Goal: Transaction & Acquisition: Purchase product/service

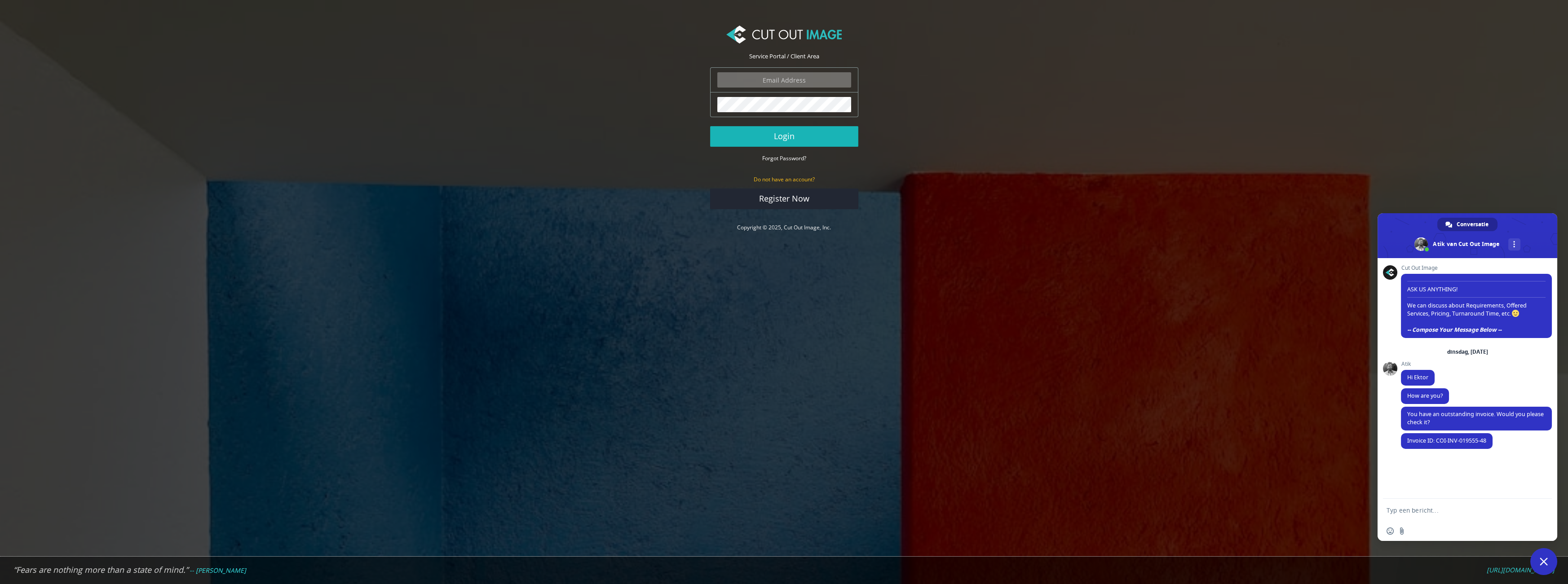
type input "[EMAIL_ADDRESS][DOMAIN_NAME]"
click at [765, 134] on button "Login" at bounding box center [785, 136] width 149 height 21
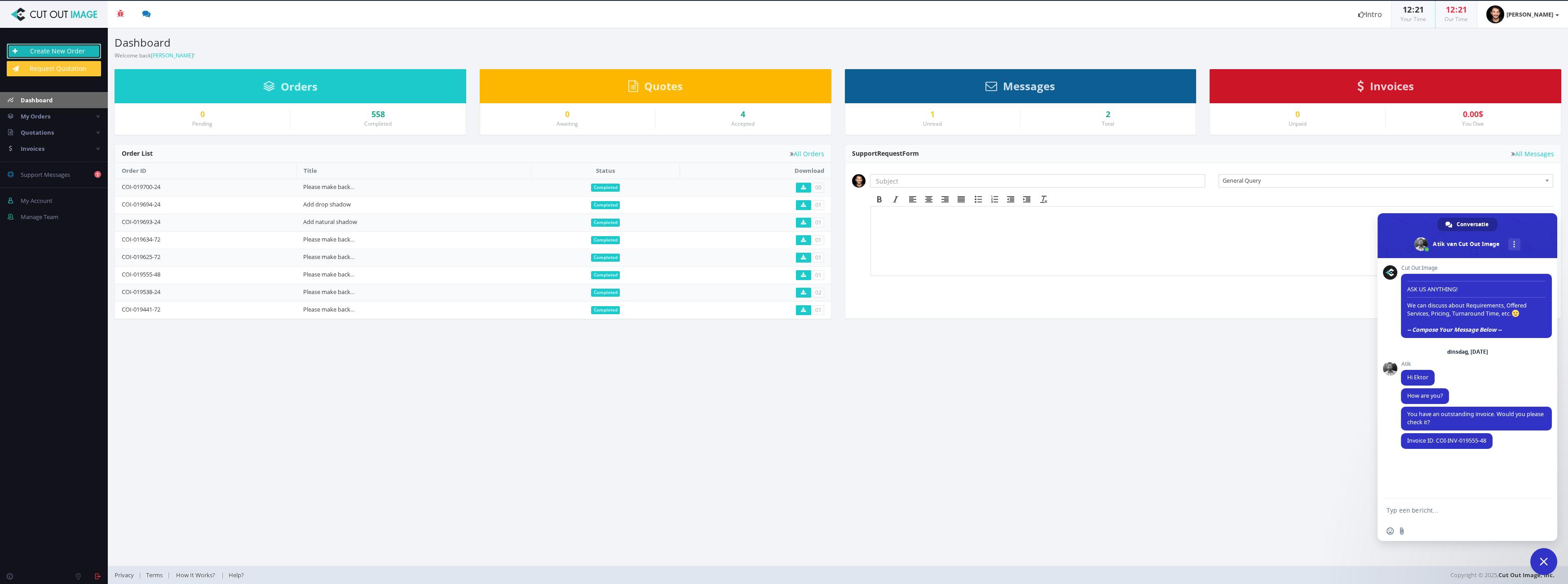
click at [70, 50] on link "Create New Order" at bounding box center [54, 51] width 94 height 15
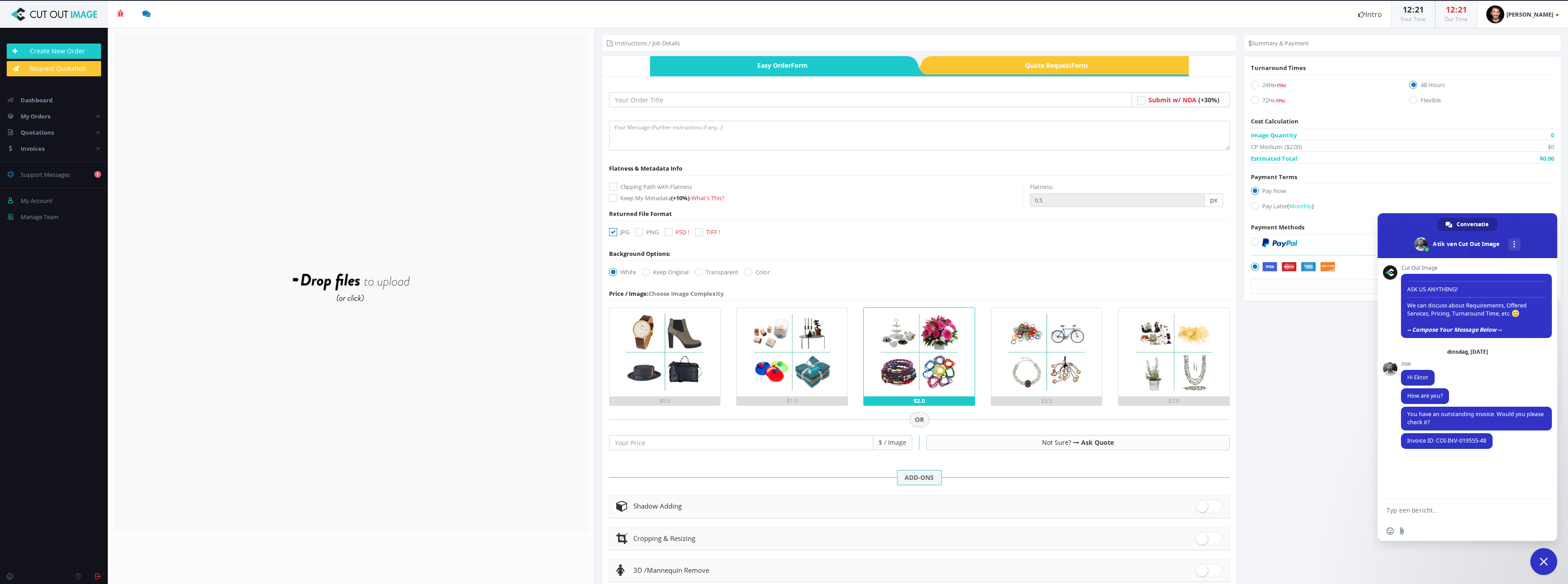
click at [433, 240] on form "Drop files here to upload" at bounding box center [351, 283] width 473 height 496
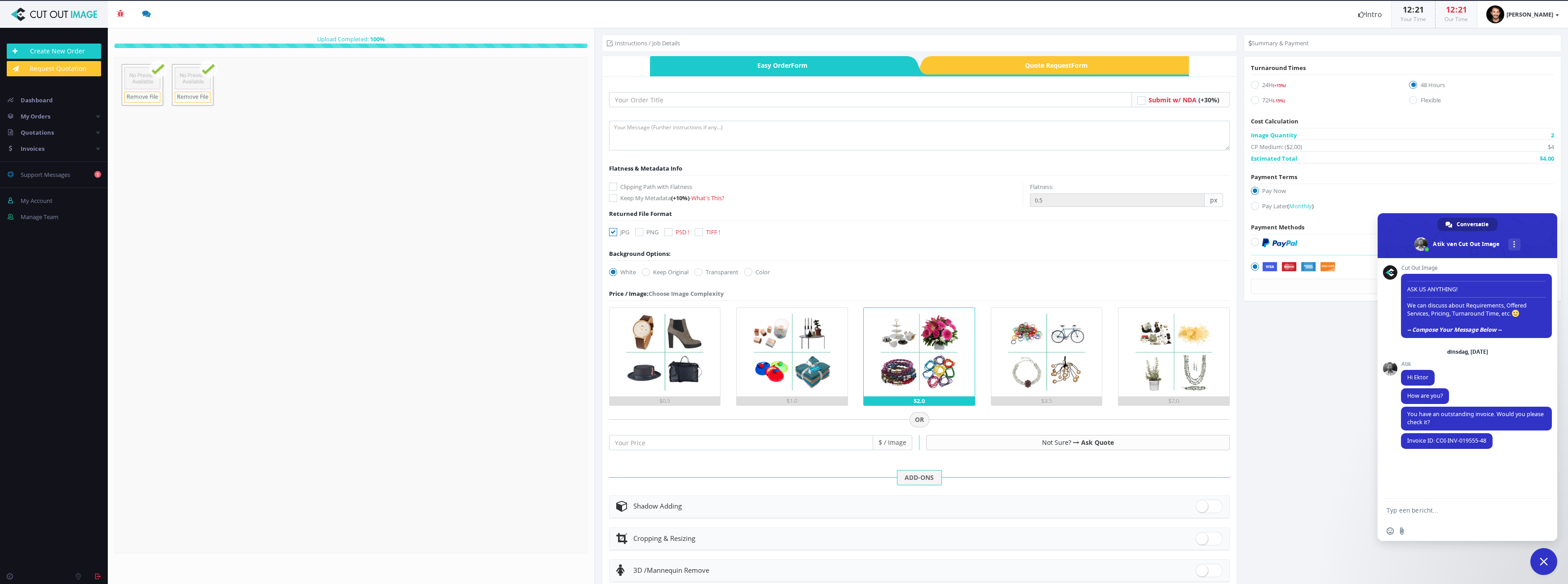
click at [677, 86] on div "Submit w/ NDA (+30%) -" at bounding box center [920, 385] width 621 height 603
click at [677, 100] on input "text" at bounding box center [870, 99] width 523 height 15
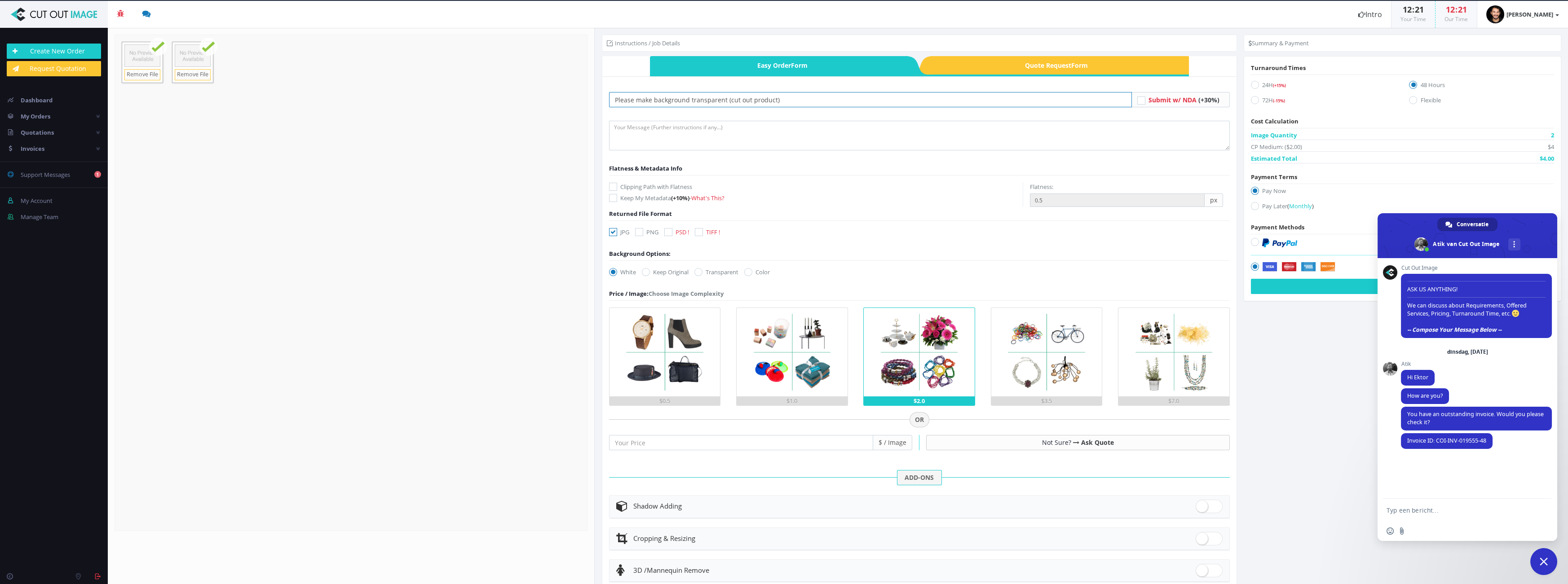
type input "Please make background transparent (cut out product)"
click at [744, 135] on textarea at bounding box center [920, 135] width 621 height 30
click at [663, 182] on label "Clipping Path with Flatness" at bounding box center [816, 187] width 414 height 9
click at [617, 184] on input "Clipping Path with Flatness" at bounding box center [614, 187] width 6 height 6
checkbox input "true"
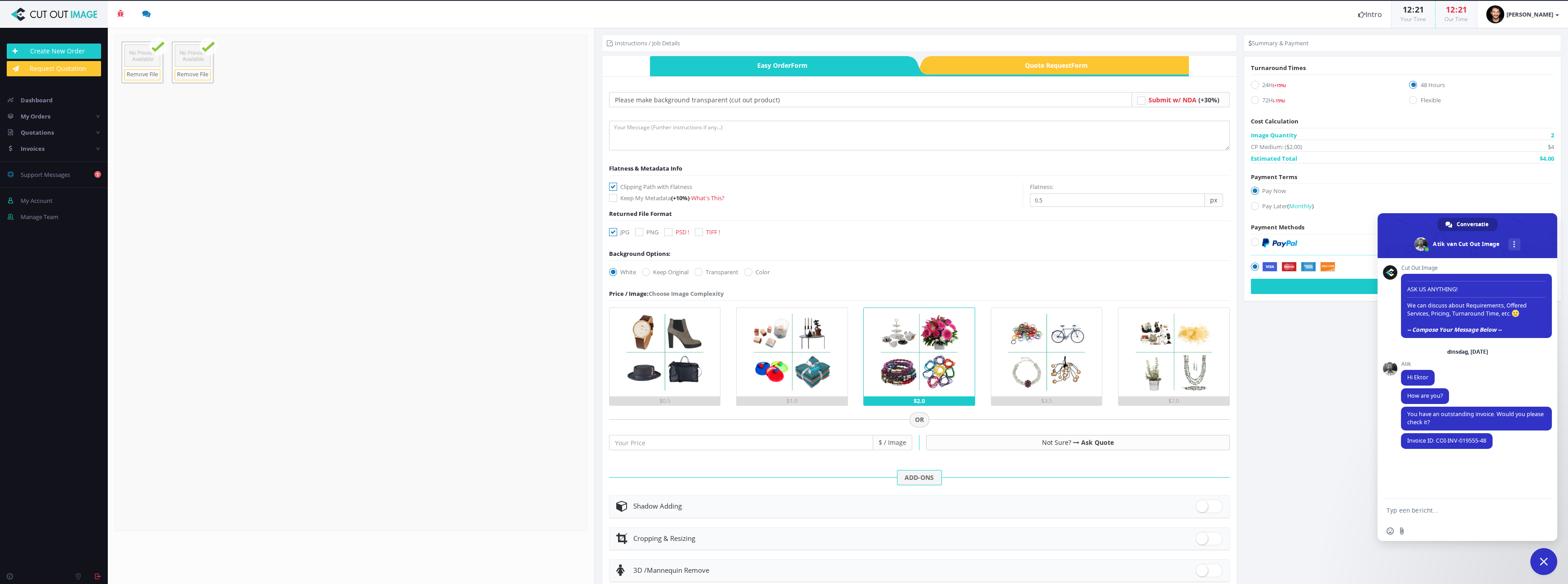
click at [653, 225] on form "Please make background transparent (cut out product) Submit w/ NDA (+30%)" at bounding box center [920, 384] width 621 height 586
click at [716, 272] on label "Transparent" at bounding box center [716, 272] width 44 height 9
click at [702, 272] on input "Transparent" at bounding box center [699, 273] width 6 height 6
radio input "true"
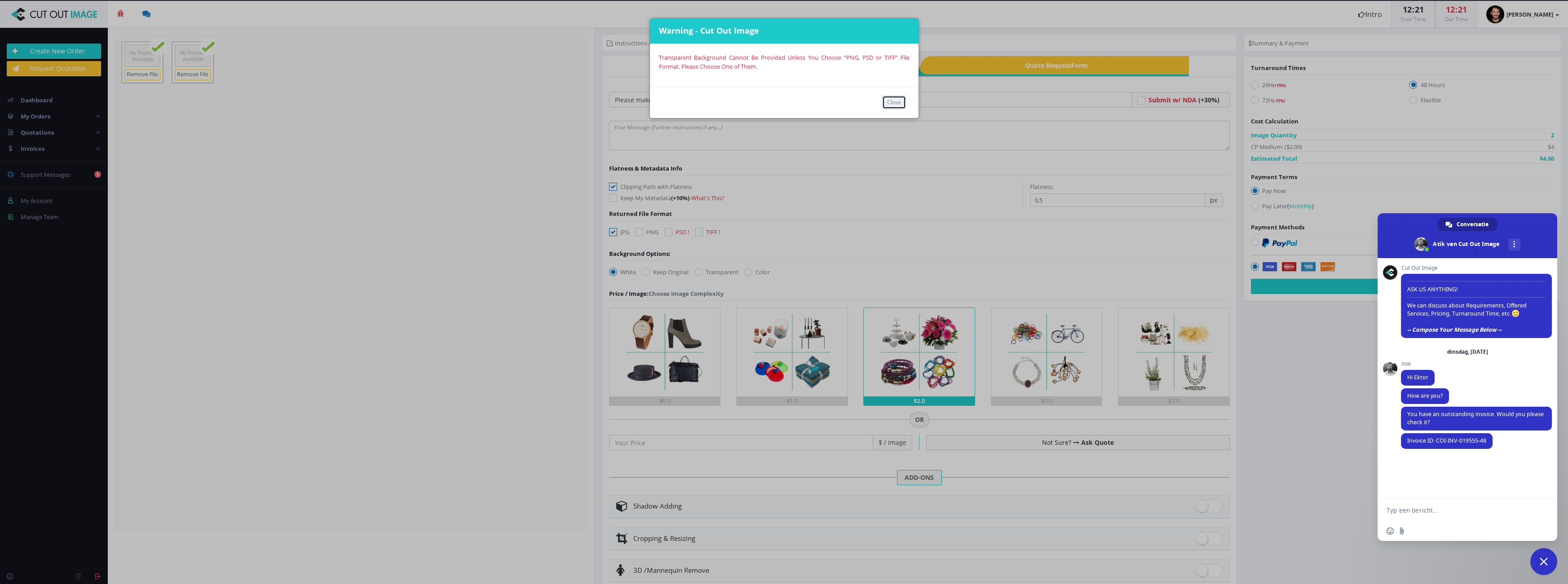
drag, startPoint x: 894, startPoint y: 106, endPoint x: 791, endPoint y: 167, distance: 119.7
click at [894, 106] on button "Close" at bounding box center [894, 102] width 24 height 13
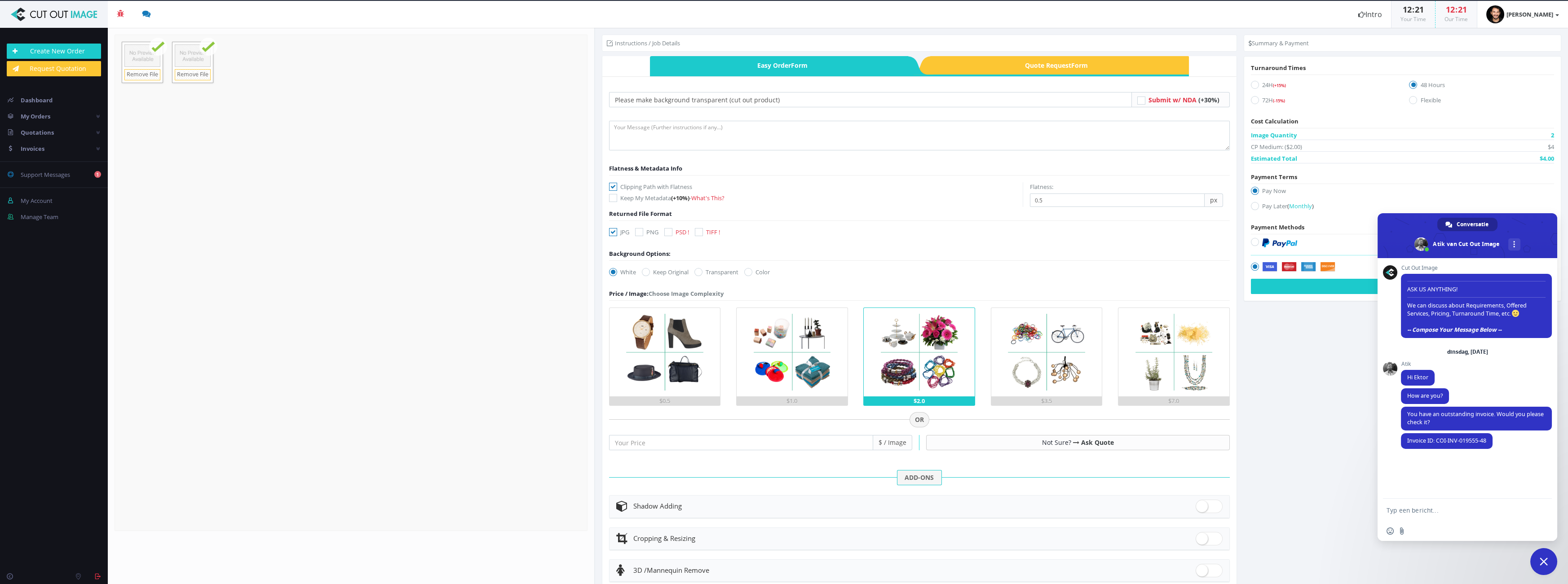
click at [775, 384] on img at bounding box center [792, 352] width 88 height 88
click at [0, 0] on input "$1.0" at bounding box center [0, 0] width 0 height 0
click at [895, 383] on img at bounding box center [919, 352] width 88 height 88
click at [0, 0] on input "$2.0" at bounding box center [0, 0] width 0 height 0
click at [700, 273] on icon at bounding box center [698, 272] width 8 height 8
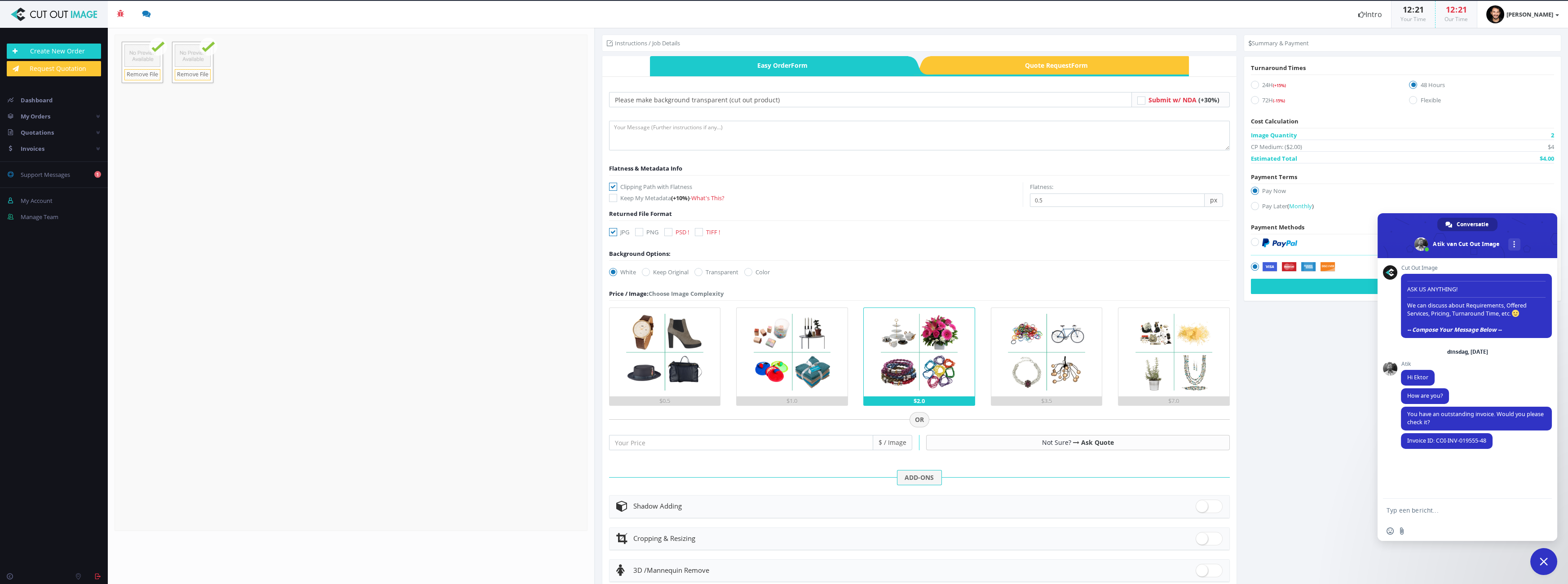
click at [700, 273] on input "Transparent" at bounding box center [699, 273] width 6 height 6
radio input "true"
radio input "false"
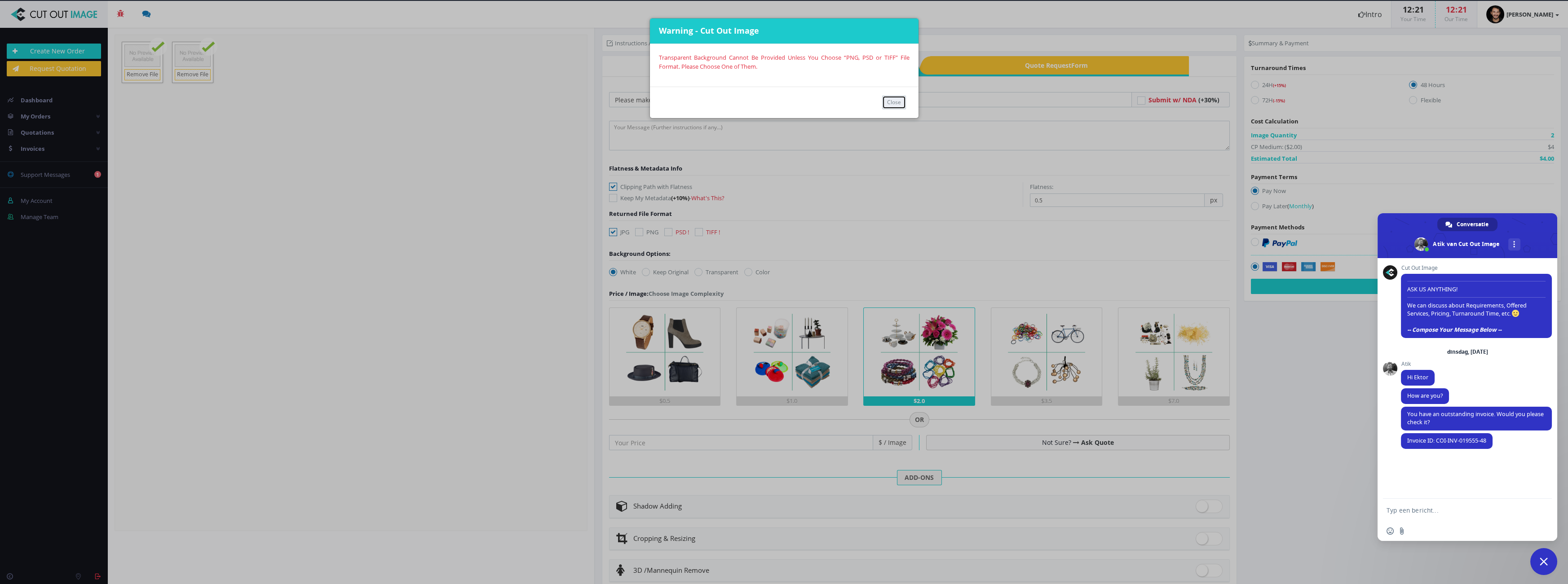
drag, startPoint x: 894, startPoint y: 97, endPoint x: 774, endPoint y: 179, distance: 145.3
click at [894, 98] on button "Close" at bounding box center [894, 102] width 24 height 13
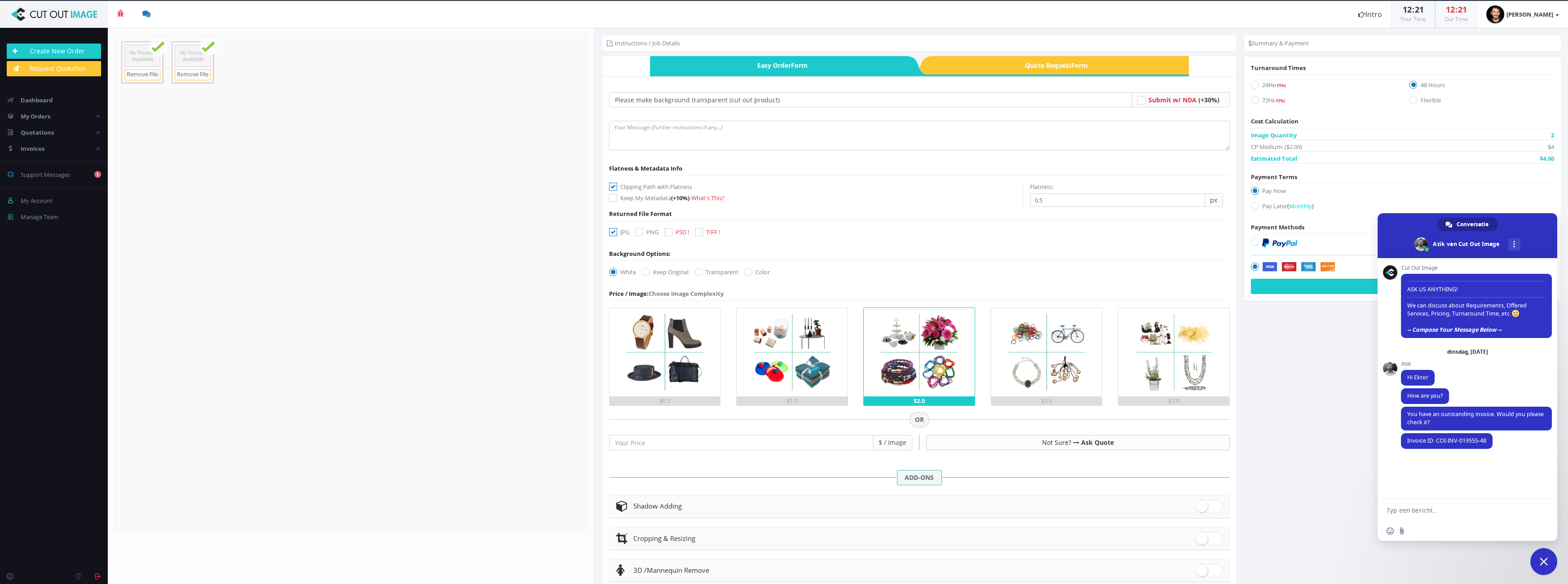
click at [638, 232] on icon at bounding box center [639, 232] width 8 height 8
click at [638, 232] on input "PNG" at bounding box center [640, 232] width 6 height 6
checkbox input "true"
click at [701, 276] on div "White Keep Original Transparent Color #00aabb" at bounding box center [692, 274] width 179 height 13
click at [701, 271] on icon at bounding box center [698, 272] width 8 height 8
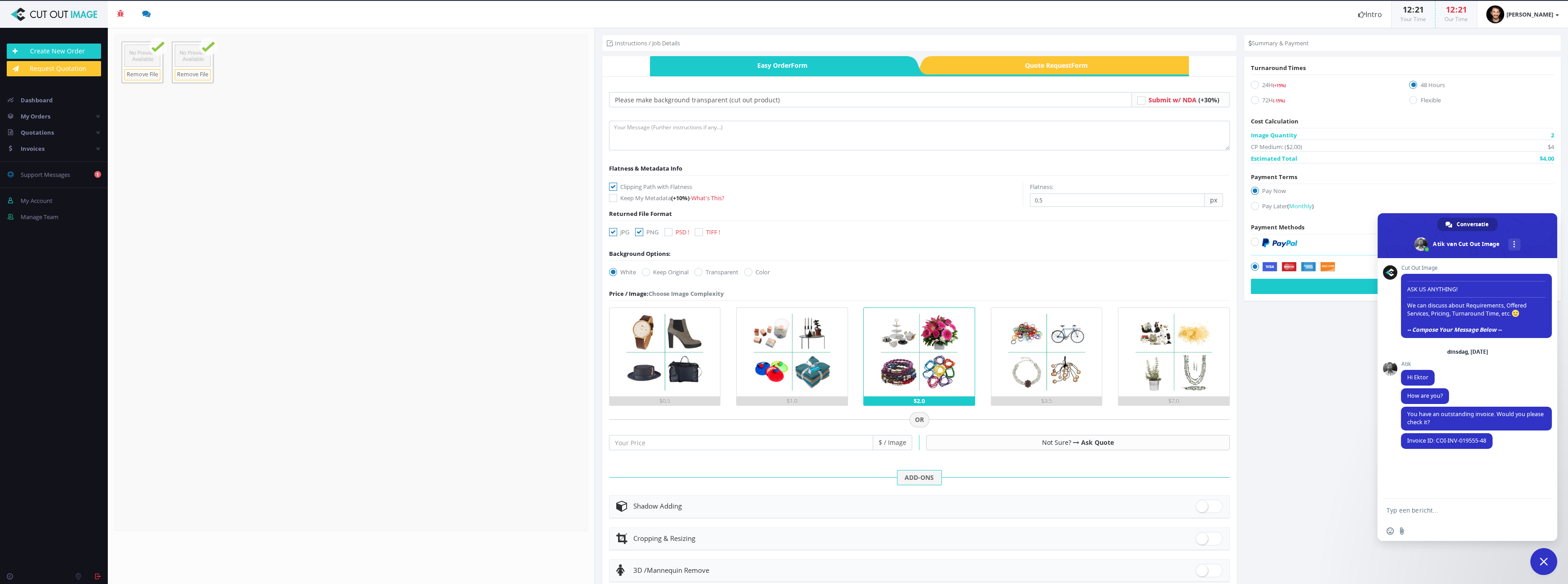
click at [701, 271] on input "Transparent" at bounding box center [699, 273] width 6 height 6
radio input "true"
click at [1543, 565] on span "Chat sluiten" at bounding box center [1544, 561] width 8 height 8
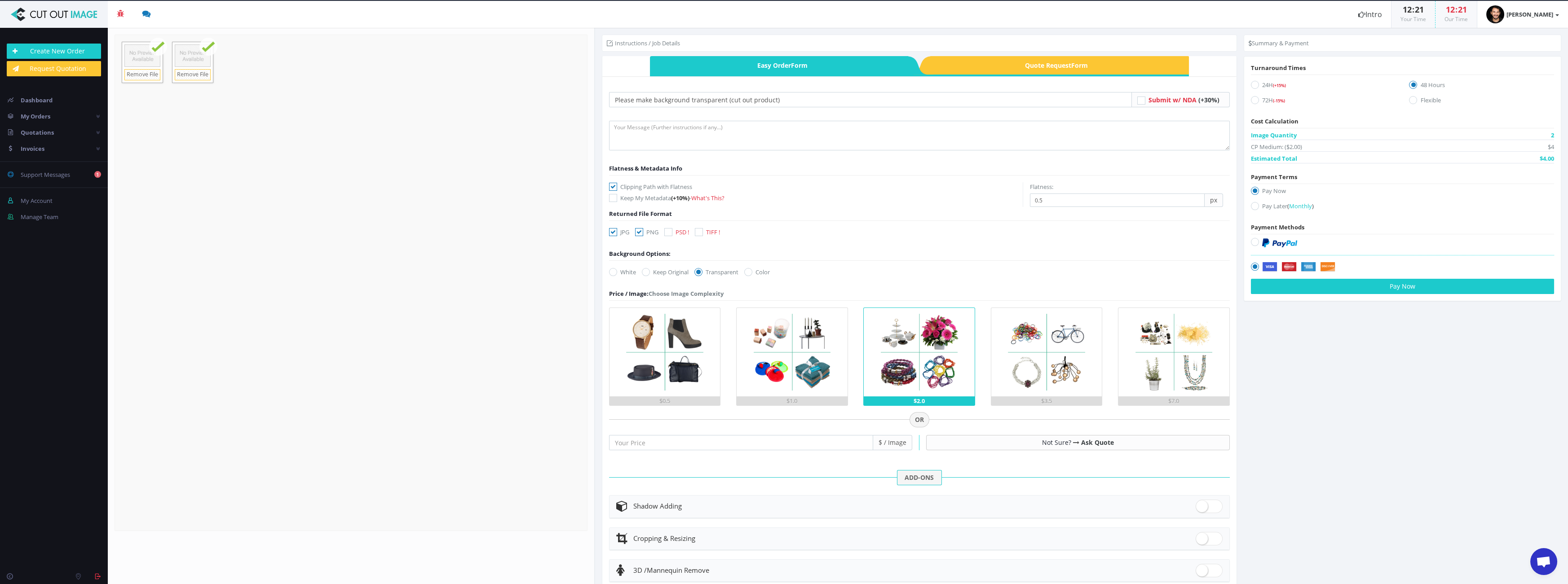
click at [1267, 83] on label "24H (+15%)" at bounding box center [1323, 86] width 145 height 12
click at [1259, 83] on input "24H (+15%)" at bounding box center [1256, 85] width 6 height 6
radio input "true"
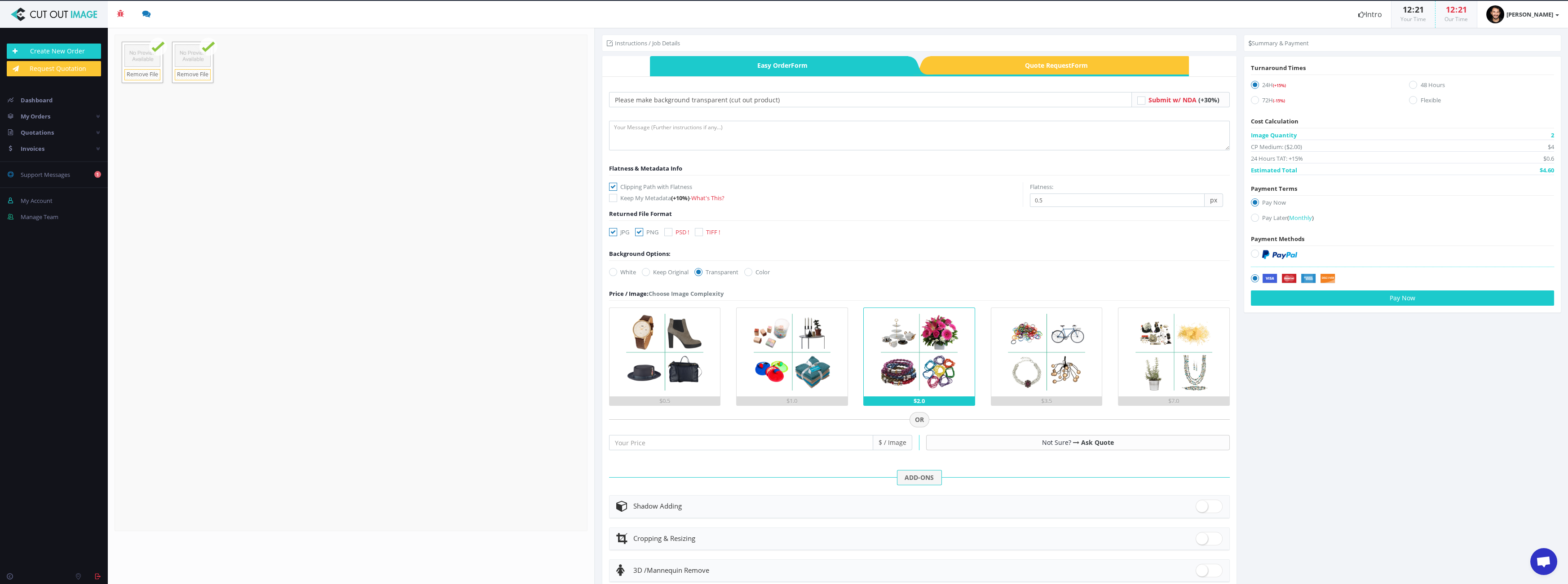
click at [1281, 254] on img at bounding box center [1279, 254] width 35 height 9
click at [1259, 254] on input "radio" at bounding box center [1256, 254] width 6 height 6
radio input "true"
click at [1442, 296] on button "Pay Now" at bounding box center [1402, 297] width 303 height 15
